Goal: Task Accomplishment & Management: Manage account settings

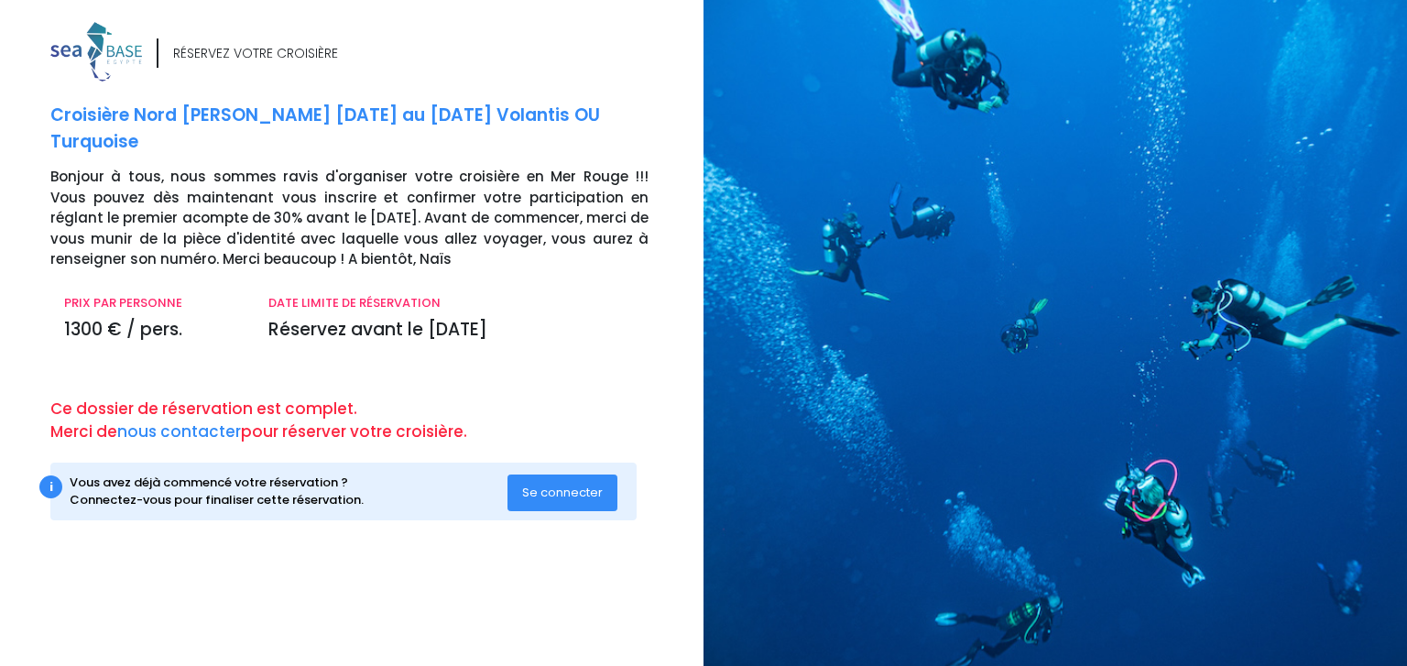
click at [551, 499] on span "Se connecter" at bounding box center [562, 492] width 81 height 17
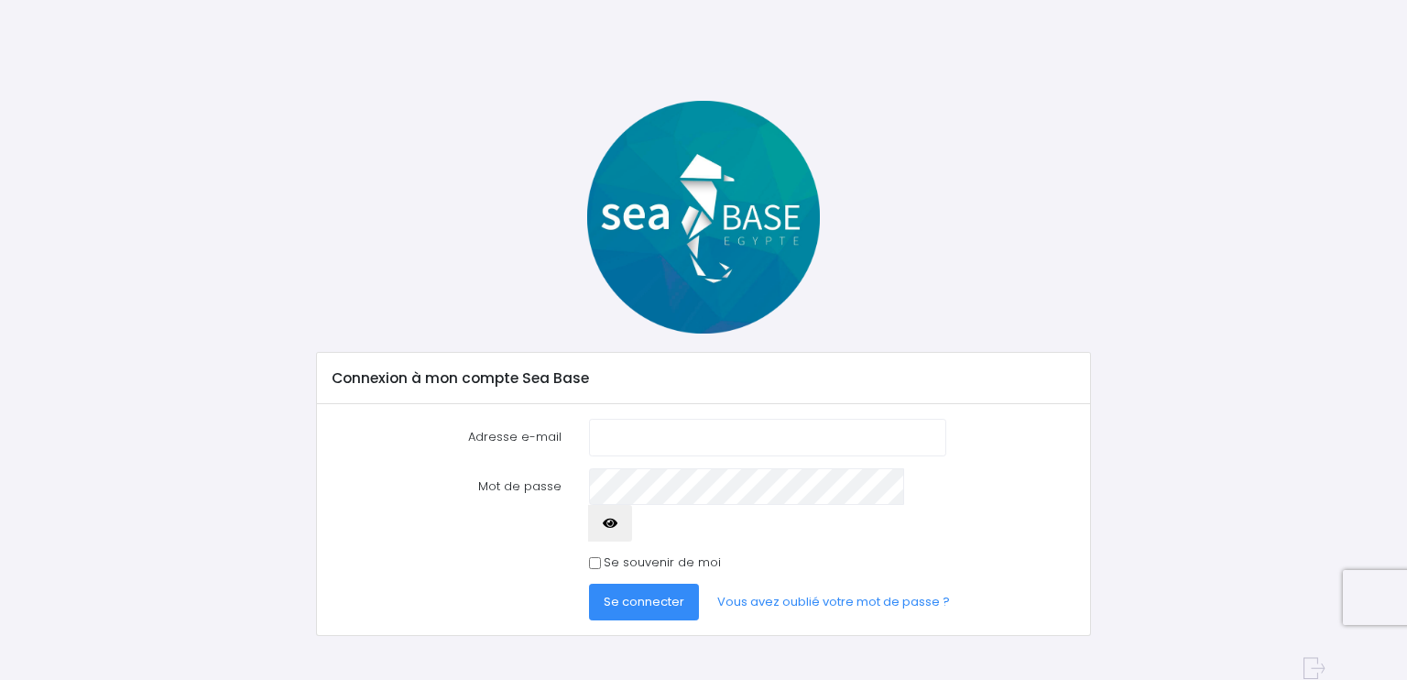
click at [626, 446] on input "Adresse e-mail" at bounding box center [767, 437] width 357 height 37
type input "[EMAIL_ADDRESS][DOMAIN_NAME]"
click at [657, 593] on span "Se connecter" at bounding box center [644, 601] width 81 height 17
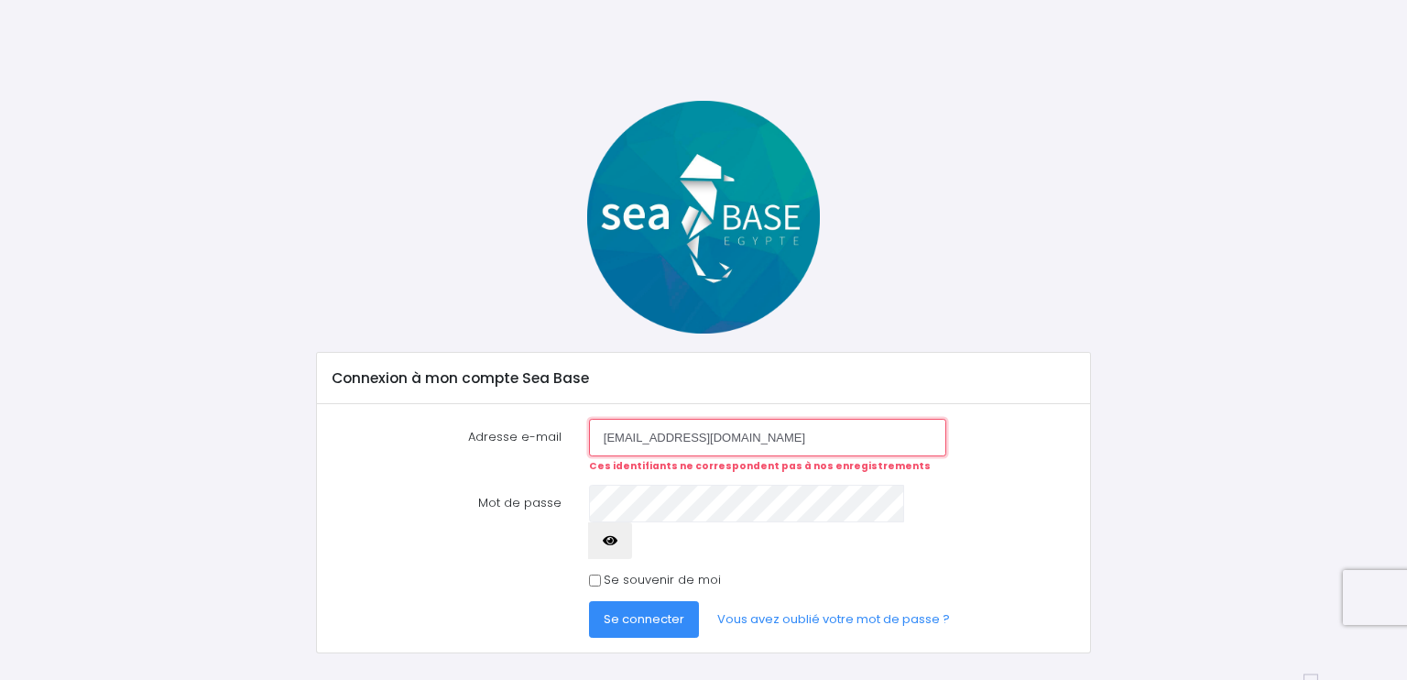
click at [742, 432] on input "daguerin72@gmail.com" at bounding box center [767, 437] width 357 height 37
drag, startPoint x: 742, startPoint y: 432, endPoint x: 572, endPoint y: 430, distance: 170.4
click at [572, 430] on div "Adresse e-mail daguerin72@gmail.com Ces identifiants ne correspondent pas à nos…" at bounding box center [704, 446] width 770 height 54
type input "[EMAIL_ADDRESS][DOMAIN_NAME]"
click at [804, 601] on link "Vous avez oublié votre mot de passe ?" at bounding box center [834, 619] width 262 height 37
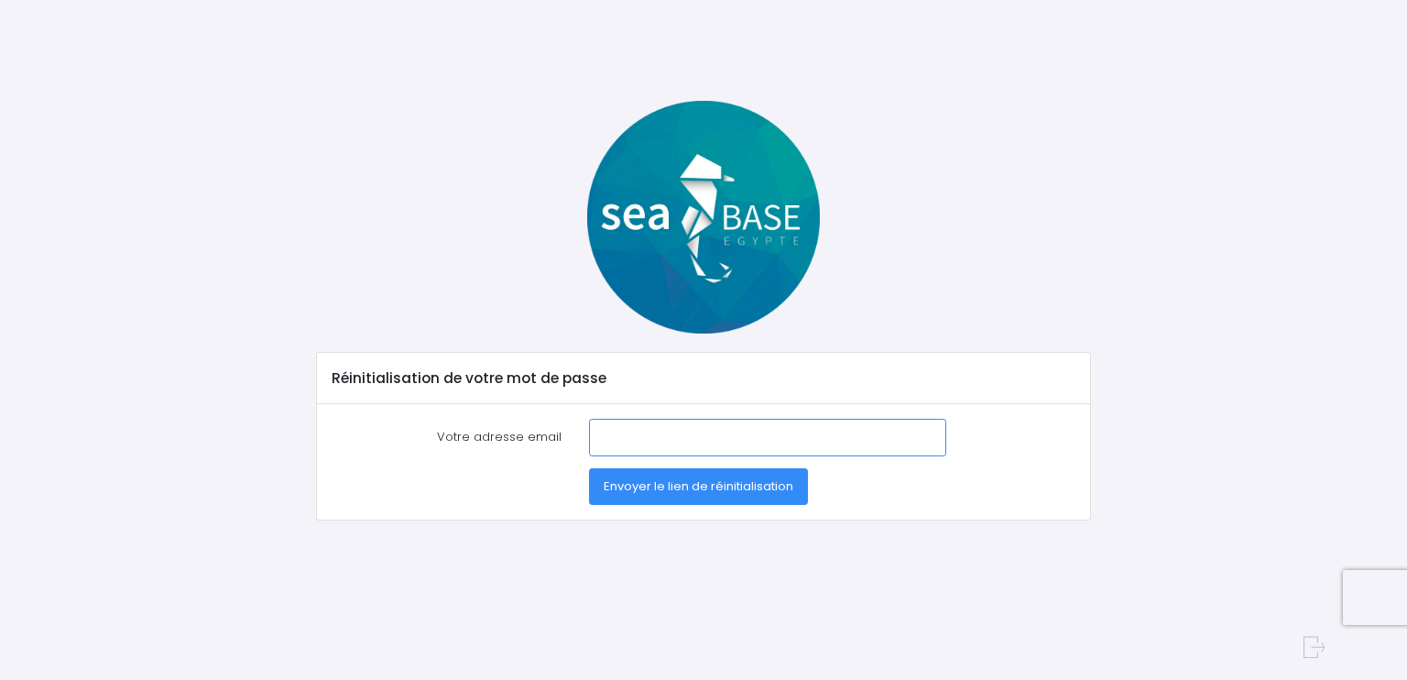
click at [656, 446] on input "Votre adresse email" at bounding box center [767, 437] width 357 height 37
type input "[EMAIL_ADDRESS][DOMAIN_NAME]"
click at [672, 480] on span "Envoyer le lien de réinitialisation" at bounding box center [699, 485] width 190 height 17
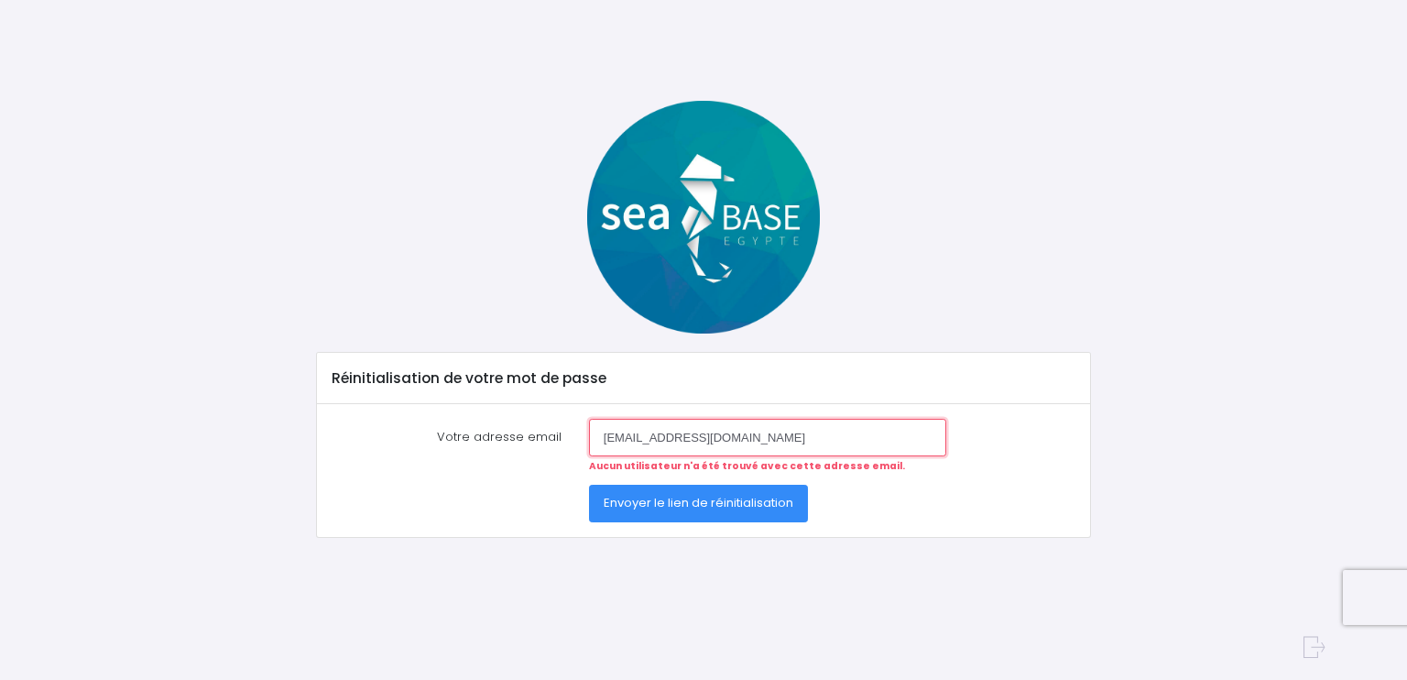
click at [717, 442] on input "[EMAIL_ADDRESS][DOMAIN_NAME]" at bounding box center [767, 437] width 357 height 37
drag, startPoint x: 748, startPoint y: 441, endPoint x: 377, endPoint y: 413, distance: 371.1
click at [377, 413] on div "Votre adresse email [EMAIL_ADDRESS][DOMAIN_NAME] Aucun utilisateur n'a été trou…" at bounding box center [703, 470] width 772 height 133
type input "dami"
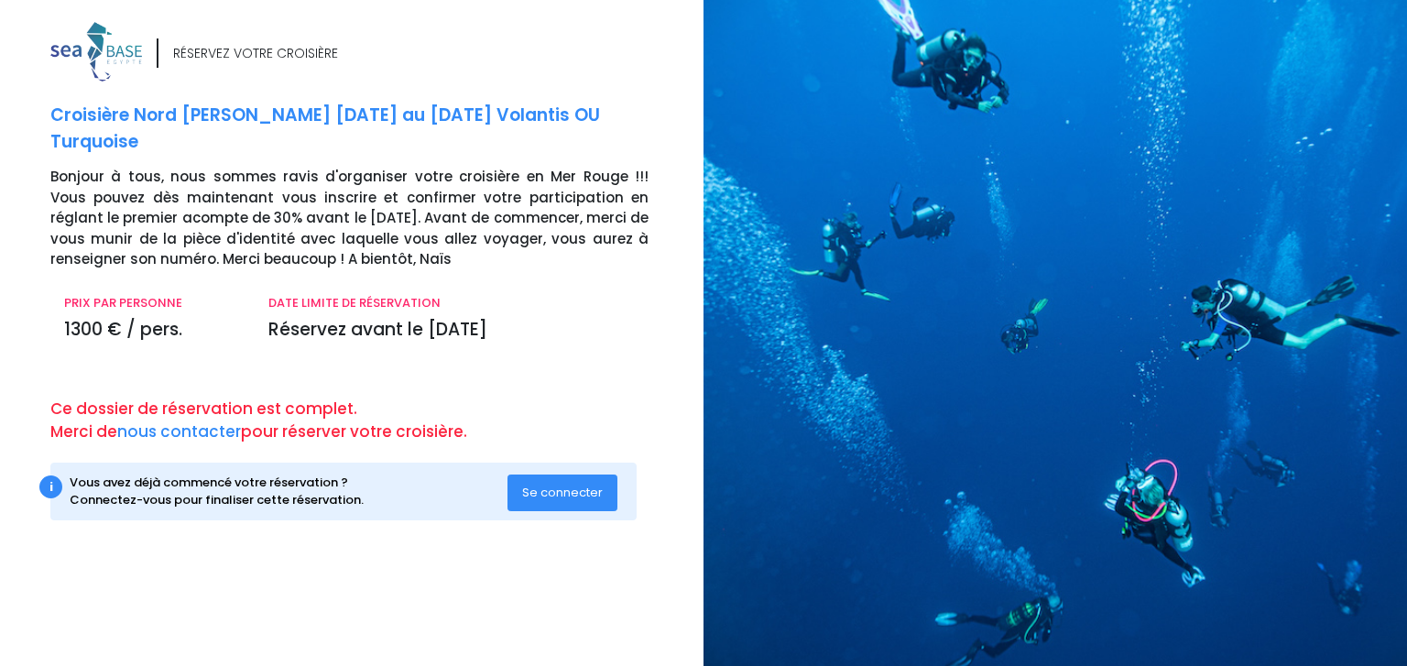
click at [602, 495] on span "Se connecter" at bounding box center [562, 492] width 81 height 17
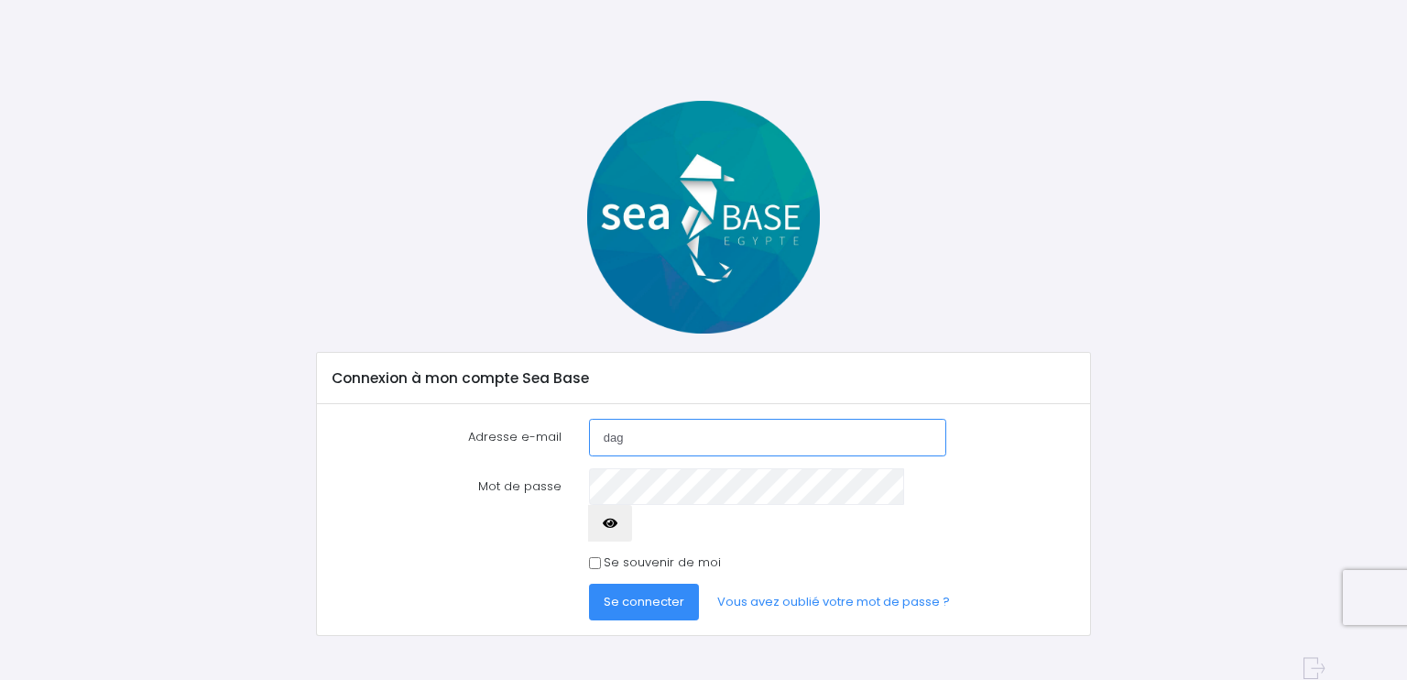
type input "[EMAIL_ADDRESS][DOMAIN_NAME]"
click at [821, 584] on link "Vous avez oublié votre mot de passe ?" at bounding box center [834, 602] width 262 height 37
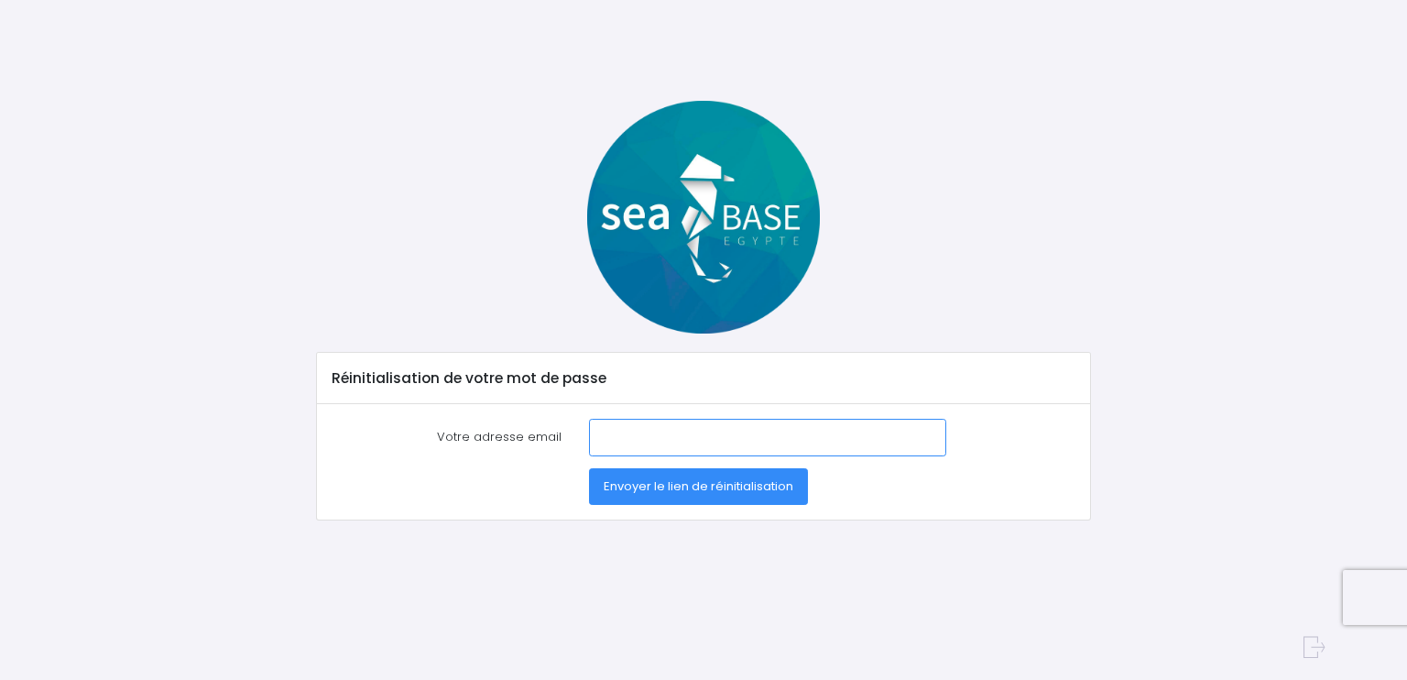
click at [679, 423] on input "Votre adresse email" at bounding box center [767, 437] width 357 height 37
type input "[EMAIL_ADDRESS][DOMAIN_NAME]"
click at [739, 486] on span "Envoyer le lien de réinitialisation" at bounding box center [699, 485] width 190 height 17
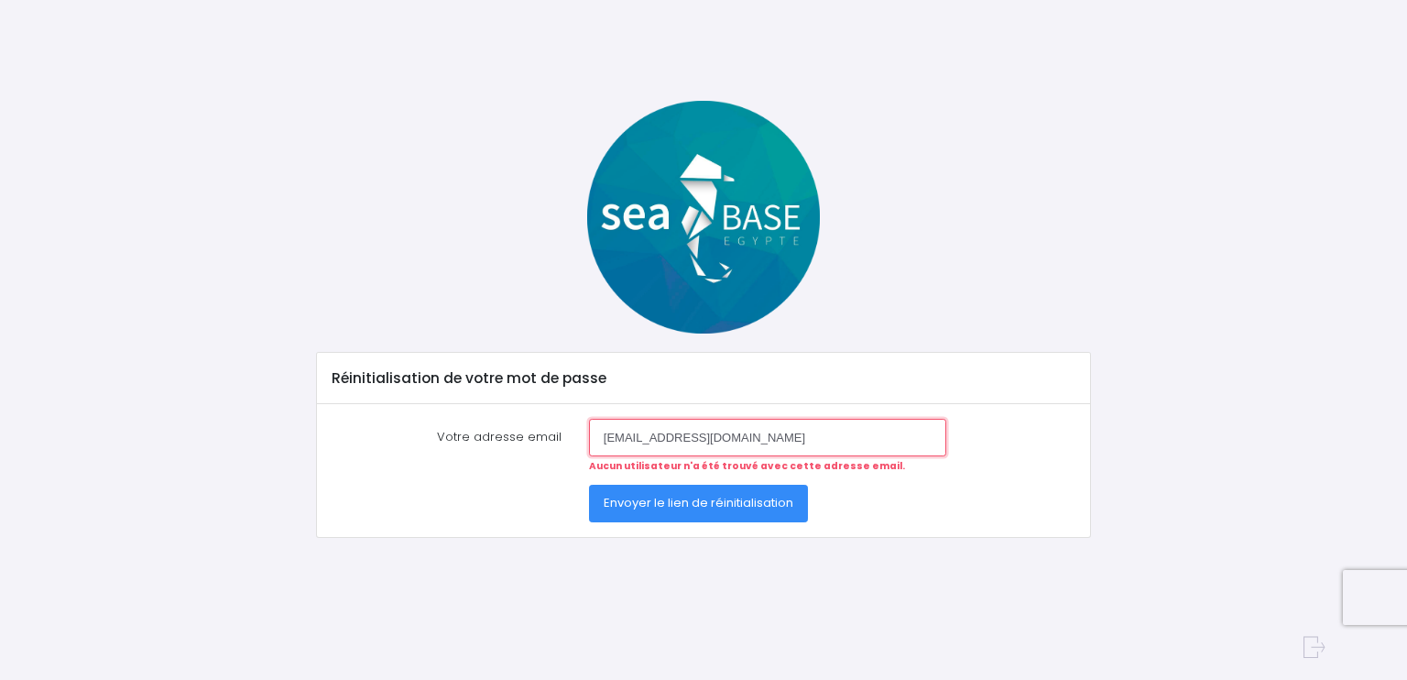
click at [771, 427] on input "daguerin72@gmail.com" at bounding box center [767, 437] width 357 height 37
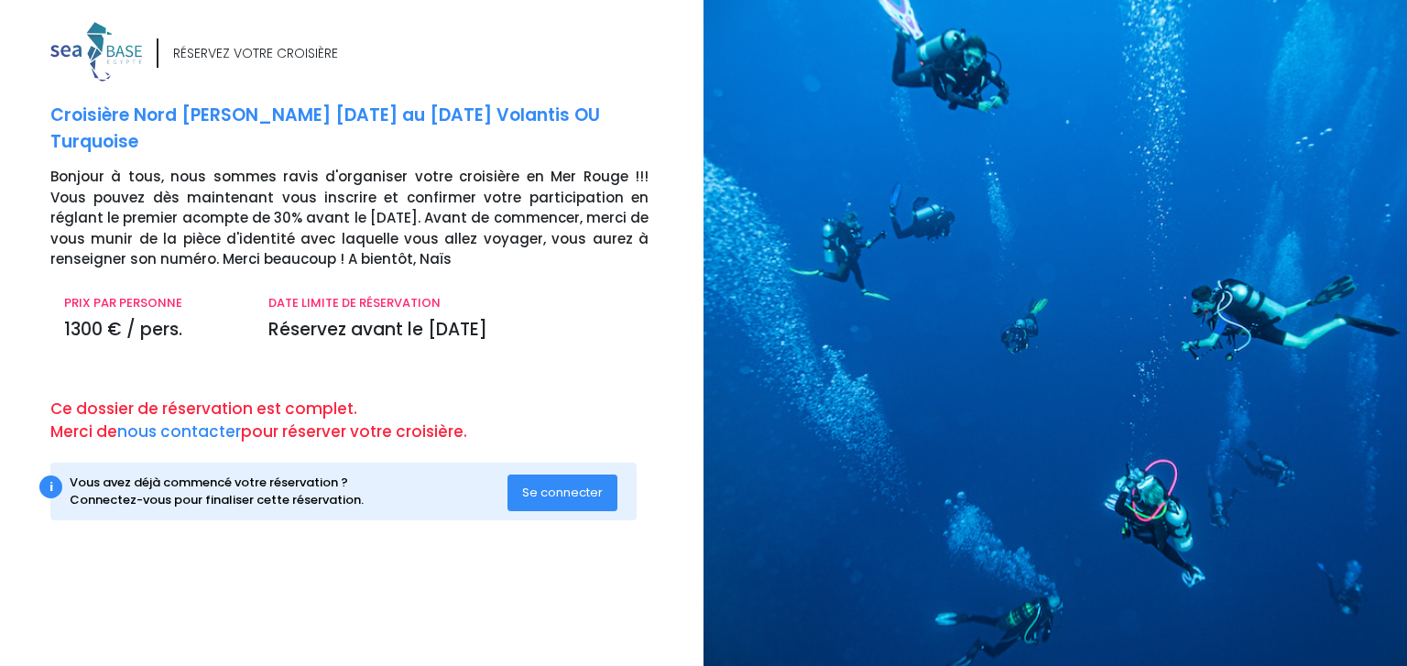
click at [556, 498] on span "Se connecter" at bounding box center [562, 492] width 81 height 17
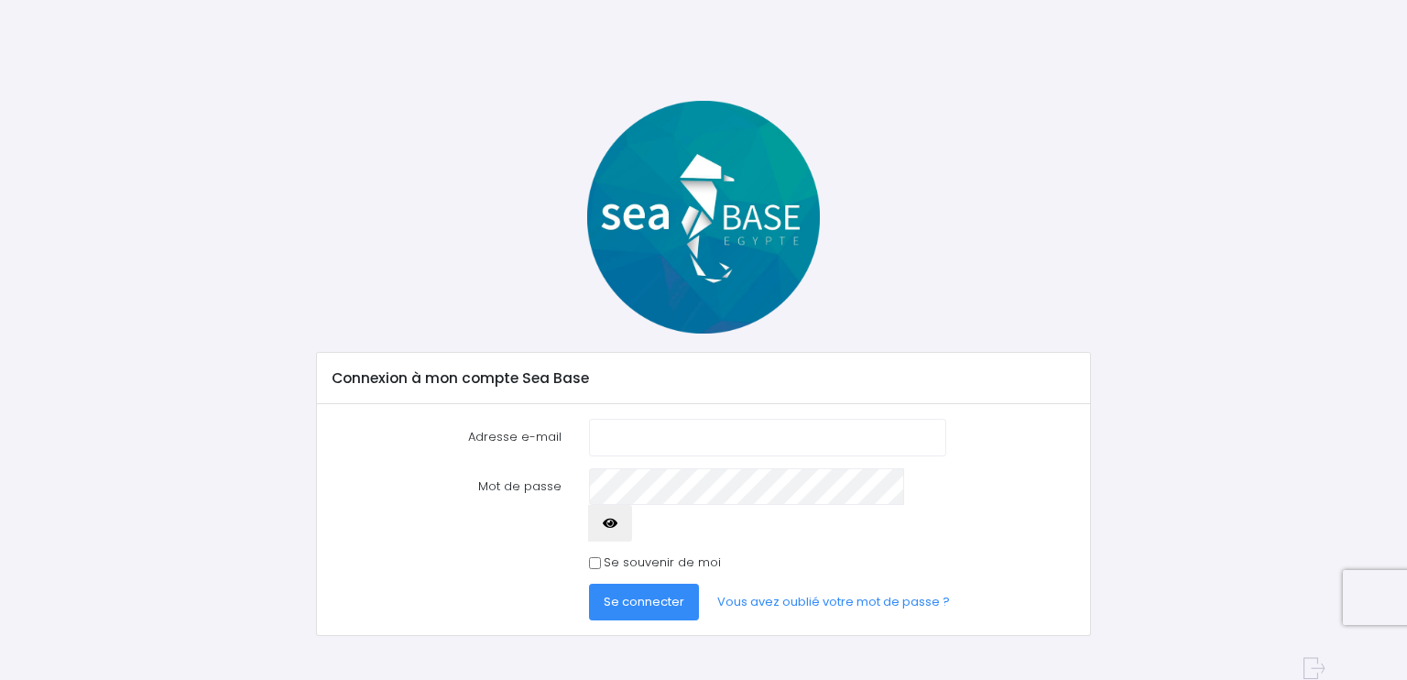
drag, startPoint x: 629, startPoint y: 434, endPoint x: 606, endPoint y: 434, distance: 23.8
click at [606, 434] on input "Adresse e-mail" at bounding box center [767, 437] width 357 height 37
type input "damien.guerin-ext@bpce.fr"
click at [632, 505] on button "button" at bounding box center [610, 523] width 44 height 37
click at [666, 593] on span "Se connecter" at bounding box center [644, 601] width 81 height 17
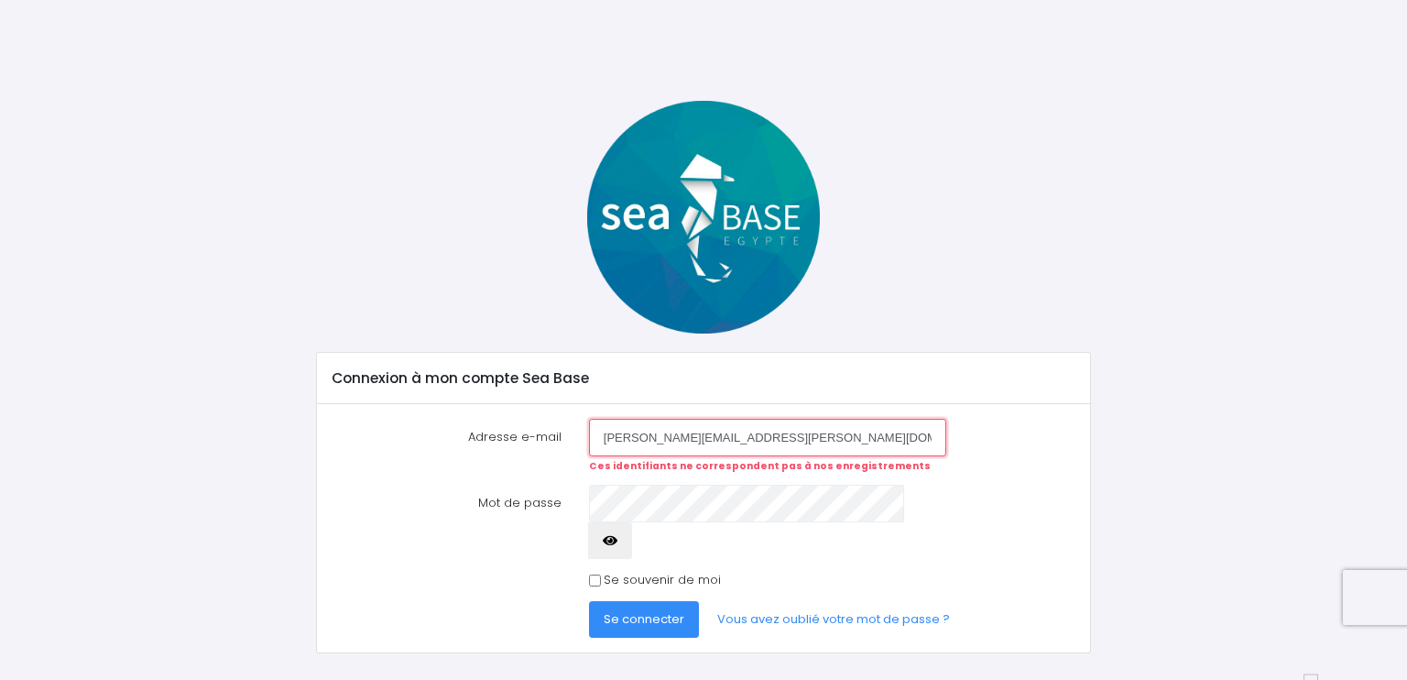
click at [748, 439] on input "damien.guerin-ext@bpce.fr" at bounding box center [767, 437] width 357 height 37
drag, startPoint x: 758, startPoint y: 439, endPoint x: 558, endPoint y: 430, distance: 199.9
click at [558, 430] on div "Adresse e-mail damien.guerin-ext@bpce.fr Ces identifiants ne correspondent pas …" at bounding box center [704, 446] width 770 height 54
paste input "_"
type input "[PERSON_NAME][EMAIL_ADDRESS][DOMAIN_NAME]"
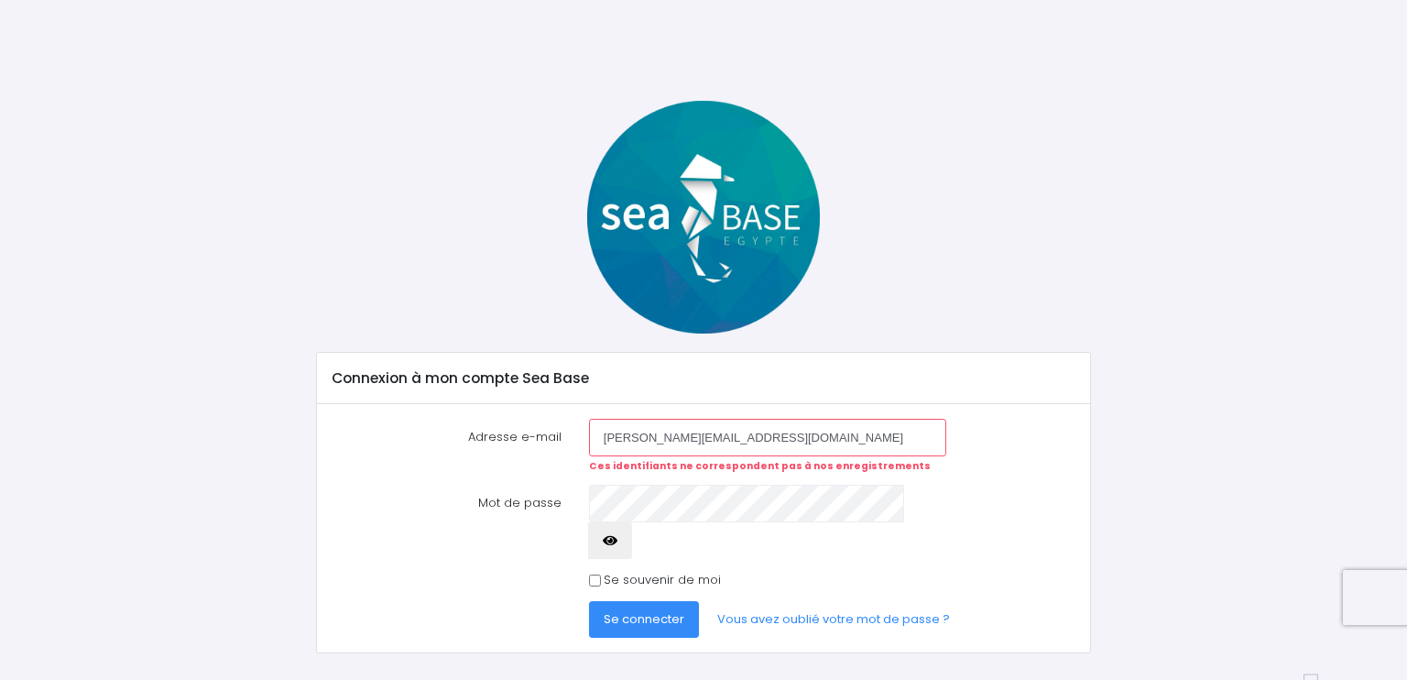
click at [617, 540] on icon "button" at bounding box center [610, 540] width 15 height 0
click at [667, 610] on span "Se connecter" at bounding box center [644, 618] width 81 height 17
click at [589, 601] on button "Se connecter" at bounding box center [644, 619] width 110 height 37
click at [810, 445] on input "damien.guerin_ext@bpce.fr" at bounding box center [767, 437] width 357 height 37
drag, startPoint x: 770, startPoint y: 431, endPoint x: 548, endPoint y: 442, distance: 222.8
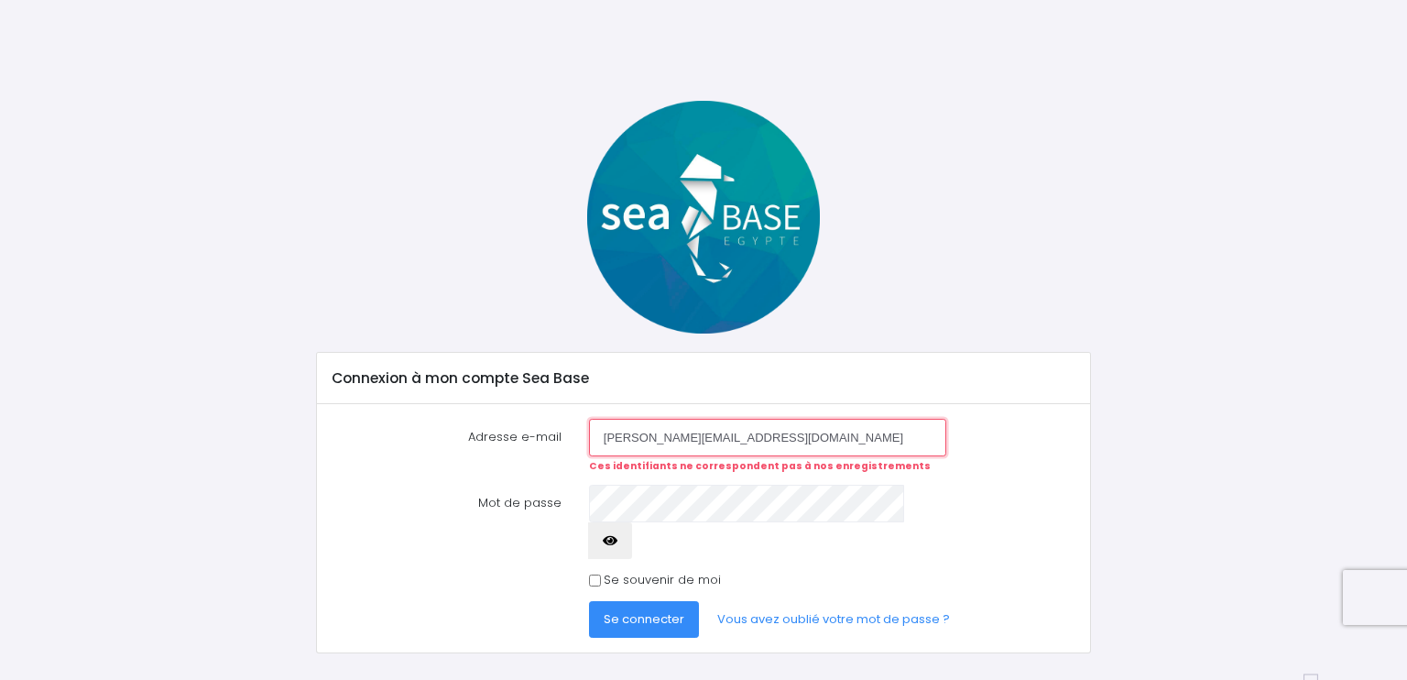
click at [548, 442] on div "Adresse e-mail damien.guerin_ext@bpce.fr Ces identifiants ne correspondent pas …" at bounding box center [704, 446] width 770 height 54
paste input "-ext@natixis.com"
type input "[PERSON_NAME][EMAIL_ADDRESS][DOMAIN_NAME]"
click at [632, 522] on button "button" at bounding box center [610, 540] width 44 height 37
click at [656, 601] on button "Se connecter" at bounding box center [644, 619] width 110 height 37
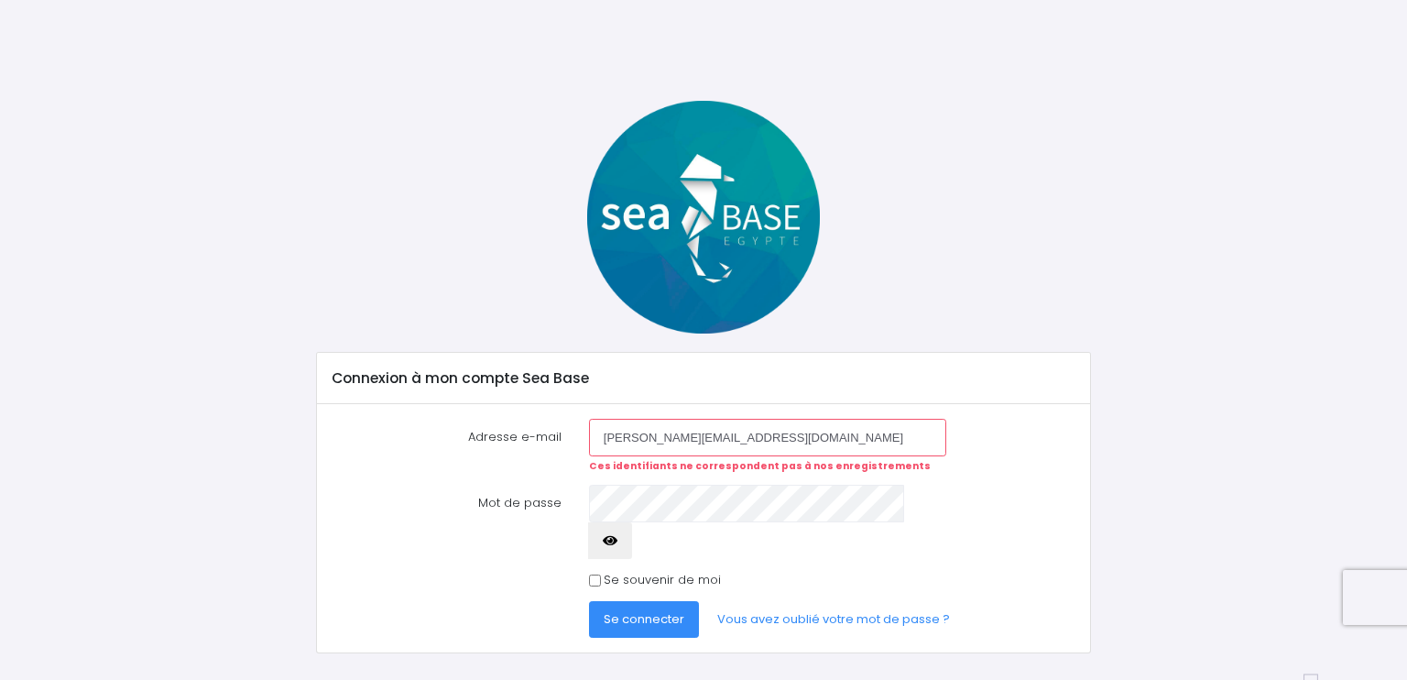
click at [800, 447] on input "[PERSON_NAME][EMAIL_ADDRESS][DOMAIN_NAME]" at bounding box center [767, 437] width 357 height 37
click at [1295, 311] on div "Connexion à mon compte Sea Base Adresse e-mail [PERSON_NAME][EMAIL_ADDRESS][DOM…" at bounding box center [704, 377] width 1203 height 552
